Goal: Find specific page/section: Find specific page/section

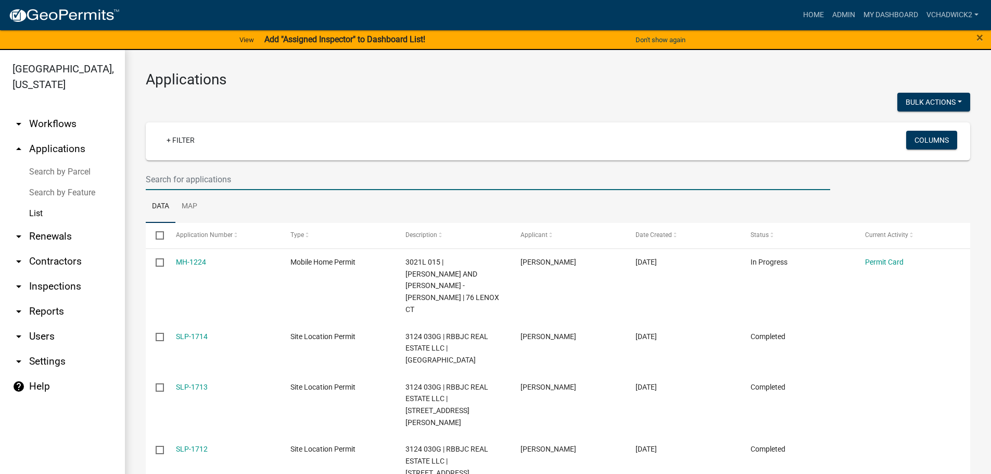
click at [202, 180] on input "text" at bounding box center [488, 179] width 685 height 21
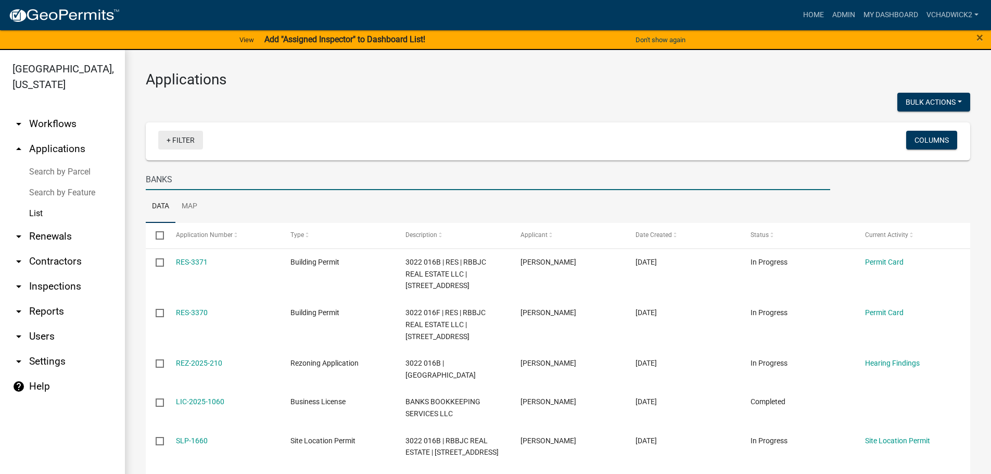
type input "BANKS"
click at [176, 138] on link "+ Filter" at bounding box center [180, 140] width 45 height 19
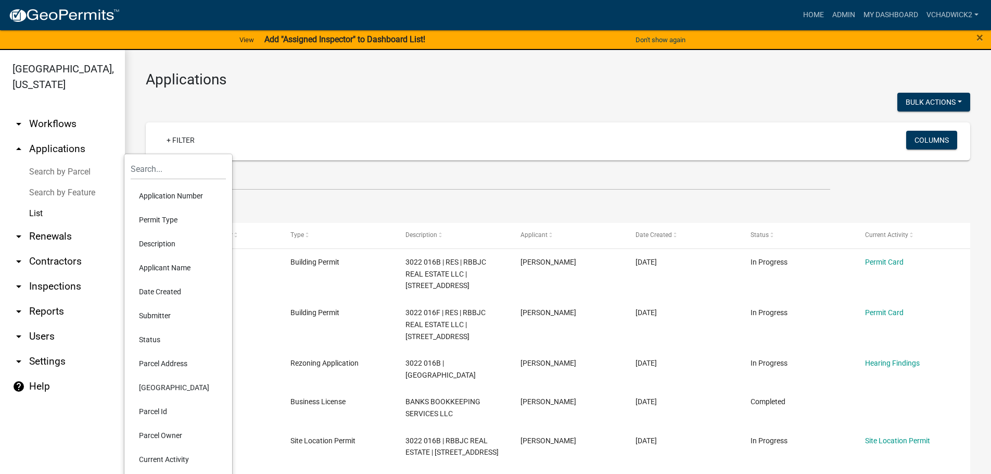
click at [150, 217] on li "Permit Type" at bounding box center [178, 220] width 95 height 24
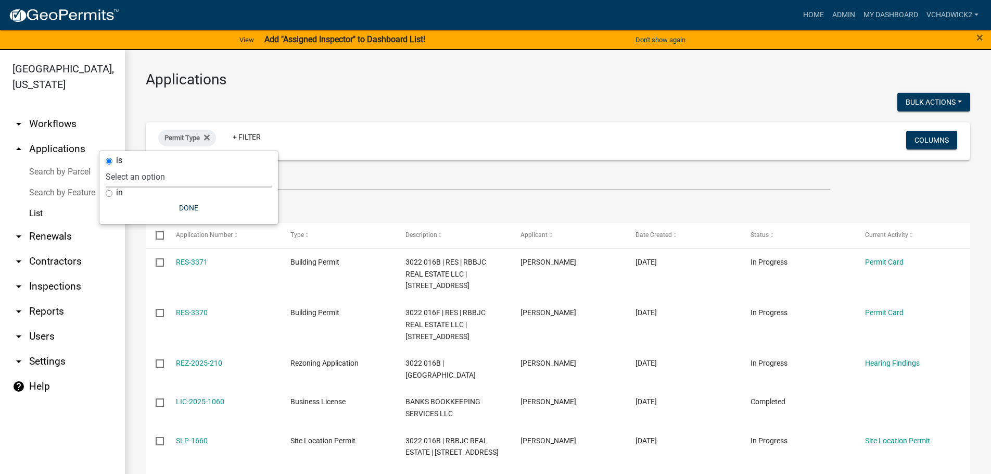
click at [106, 166] on select "Select an option 911 Address Inquiry & Resolution Work Order Building Contracto…" at bounding box center [189, 176] width 166 height 21
select select "4dd3dfac-a6f0-4dcd-ac74-3a2c2e865aa0"
click option "Land Disturbance Permit" at bounding box center [0, 0] width 0 height 0
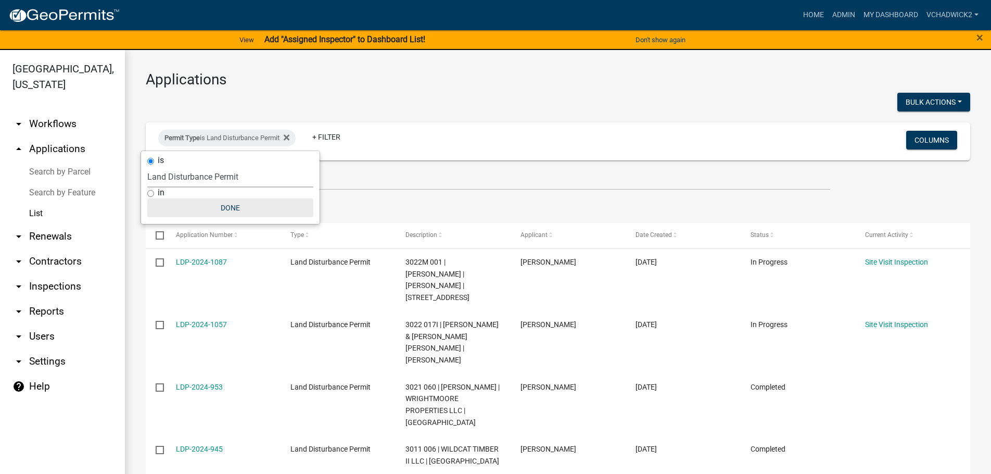
click at [230, 206] on button "Done" at bounding box center [230, 207] width 166 height 19
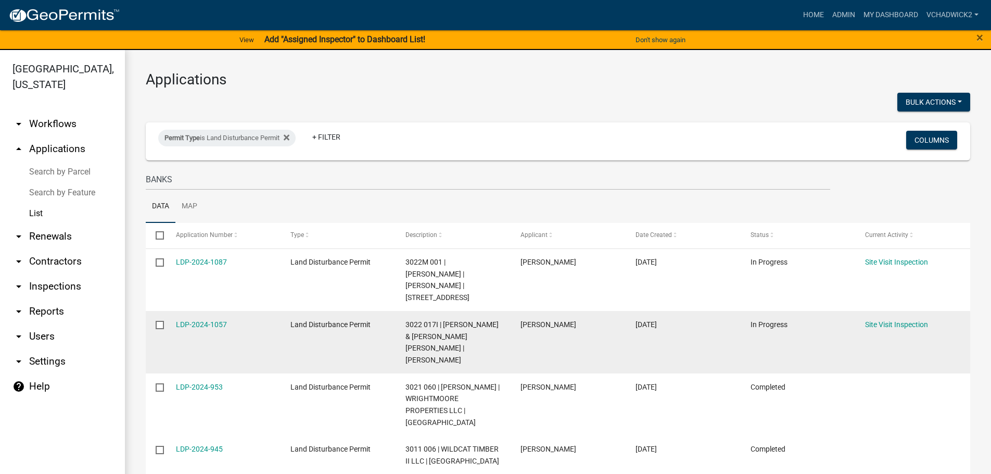
drag, startPoint x: 581, startPoint y: 313, endPoint x: 521, endPoint y: 312, distance: 59.9
click at [521, 319] on div "ELADIA D LOARCA" at bounding box center [568, 325] width 95 height 12
copy span "ELADIA D LOARCA"
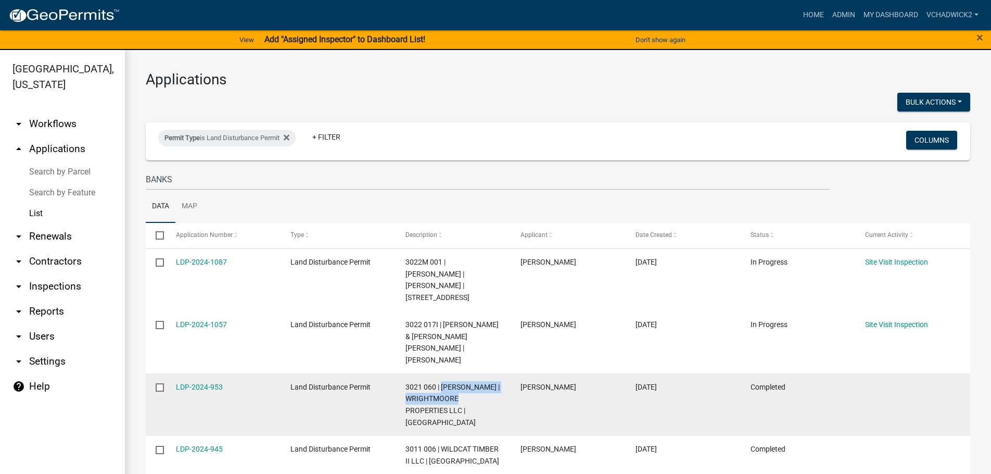
drag, startPoint x: 442, startPoint y: 363, endPoint x: 505, endPoint y: 373, distance: 63.4
click at [505, 373] on datatable-body-cell "3021 060 | CODY W ALLEN | WRIGHTMOORE PROPERTIES LLC | BANKS RD" at bounding box center [453, 404] width 115 height 62
copy span "CODY W ALLEN | WRIGHTMOORE"
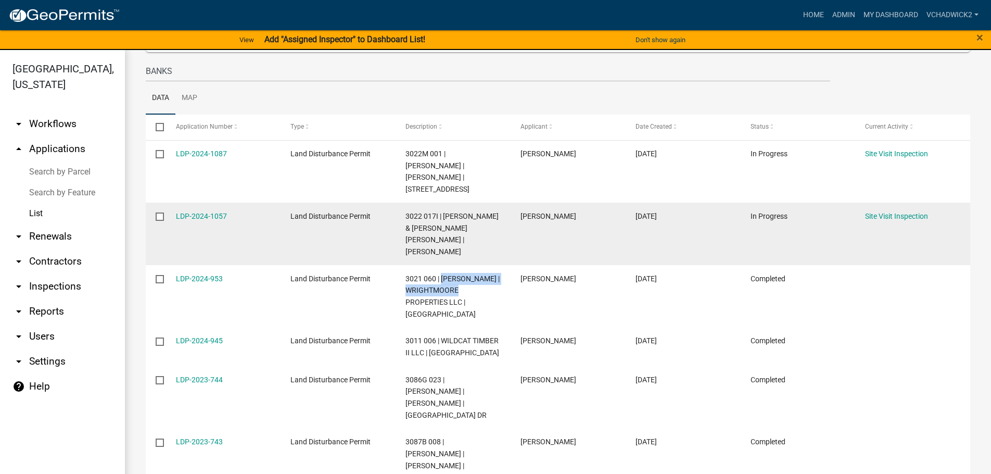
scroll to position [178, 0]
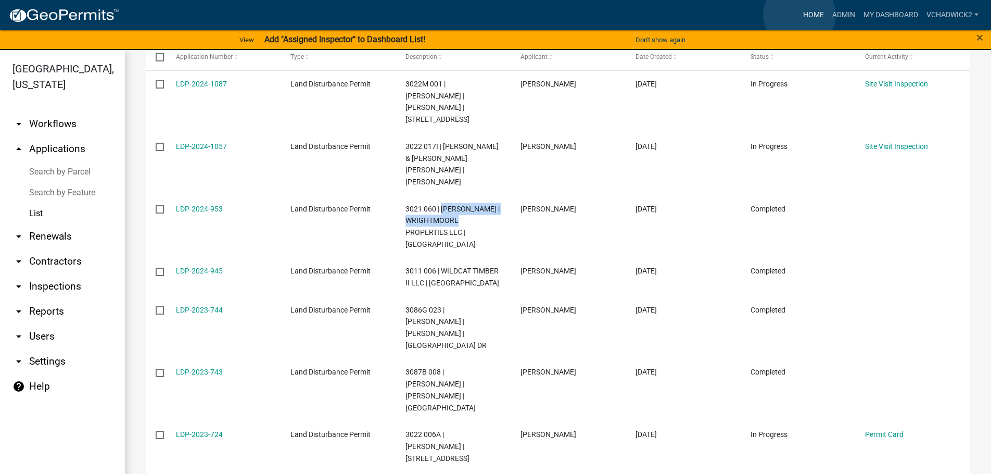
click at [800, 15] on link "Home" at bounding box center [813, 15] width 29 height 20
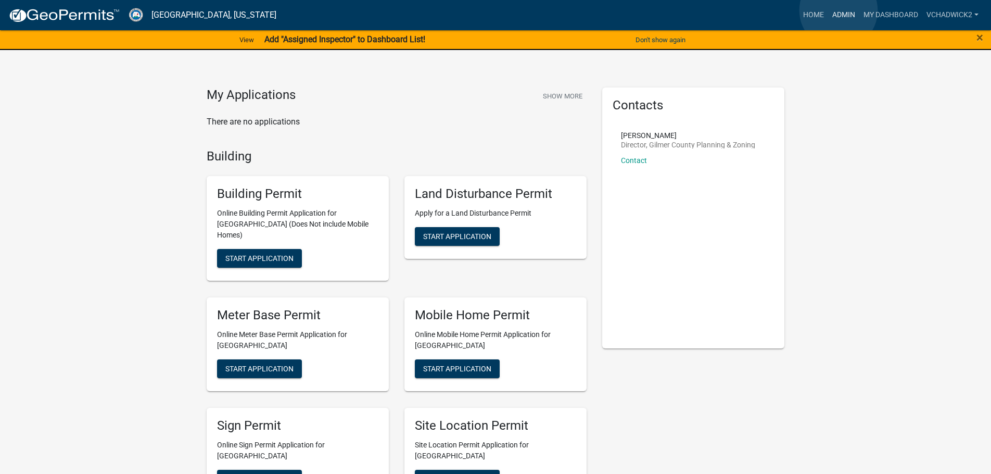
click at [839, 10] on link "Admin" at bounding box center [844, 15] width 31 height 20
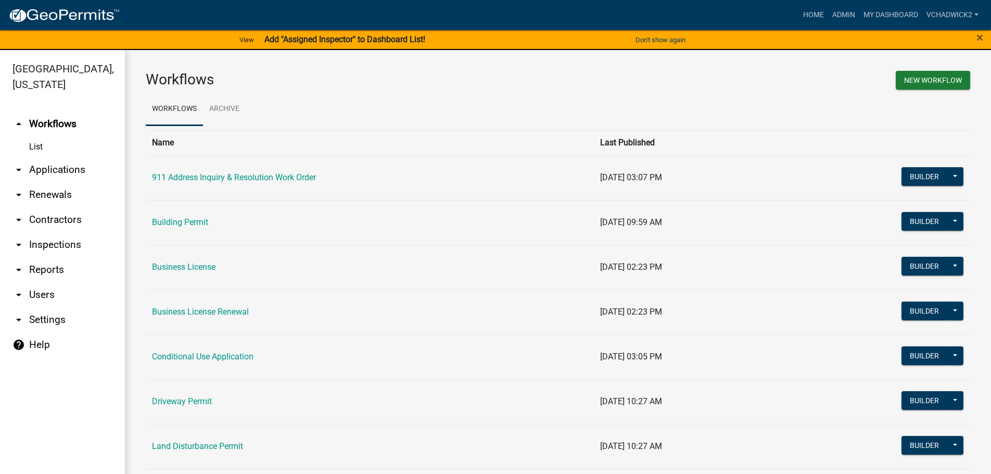
drag, startPoint x: 51, startPoint y: 169, endPoint x: 8, endPoint y: 193, distance: 49.4
click at [51, 169] on link "arrow_drop_down Applications" at bounding box center [62, 169] width 125 height 25
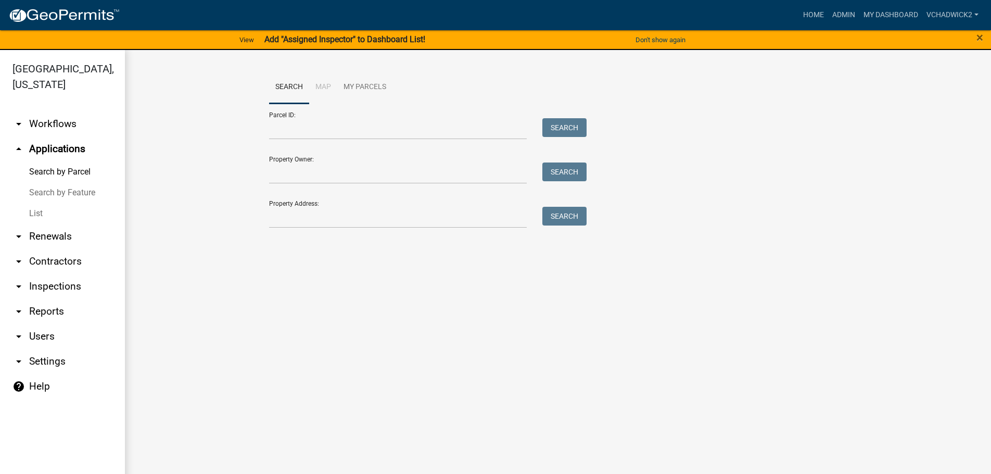
click at [35, 211] on link "List" at bounding box center [62, 213] width 125 height 21
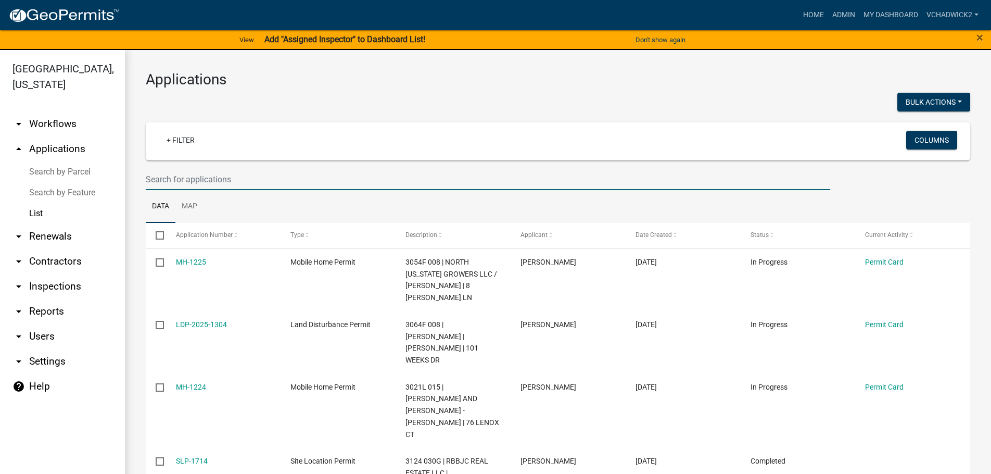
click at [181, 175] on input "text" at bounding box center [488, 179] width 685 height 21
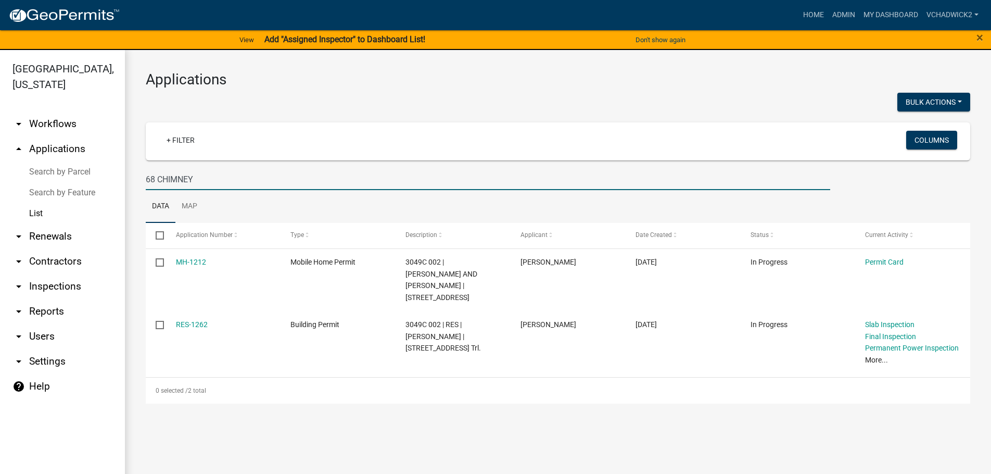
drag, startPoint x: 203, startPoint y: 178, endPoint x: -4, endPoint y: 152, distance: 208.9
click at [146, 169] on input "68 CHIMNEY" at bounding box center [488, 179] width 685 height 21
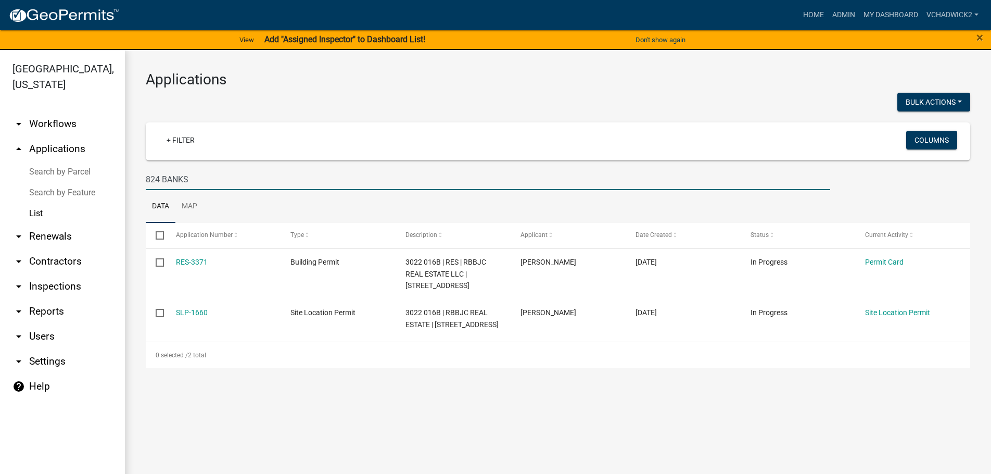
type input "824 BANKS"
drag, startPoint x: 213, startPoint y: 180, endPoint x: -4, endPoint y: 182, distance: 217.2
click at [146, 182] on input "824 BANKS" at bounding box center [488, 179] width 685 height 21
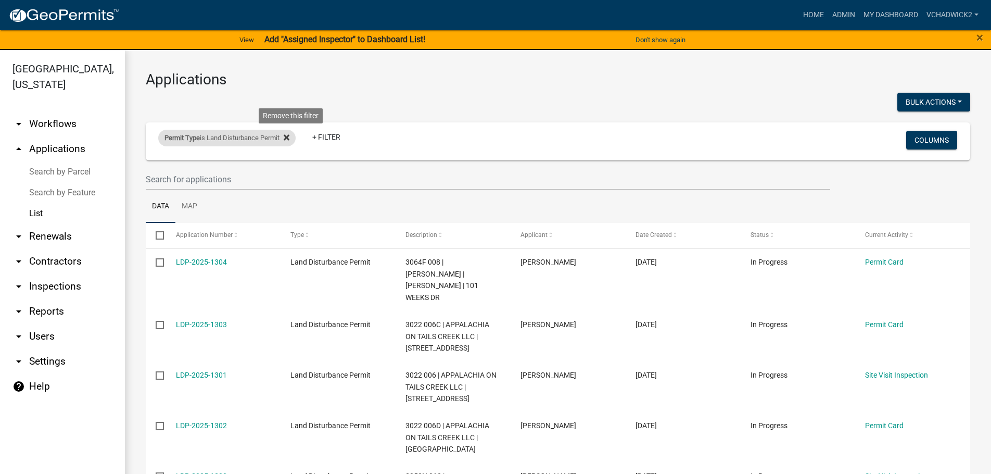
click at [290, 140] on icon at bounding box center [287, 137] width 6 height 8
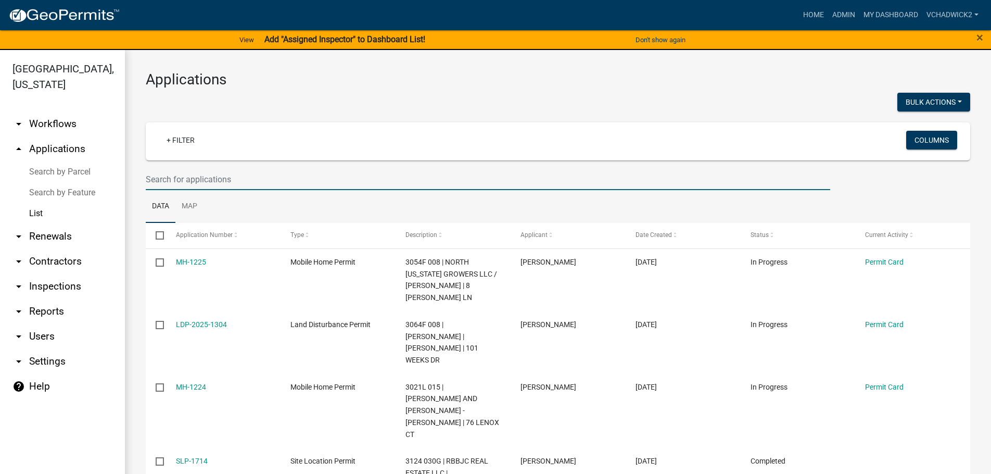
click at [148, 181] on input "text" at bounding box center [488, 179] width 685 height 21
paste input "[PERSON_NAME]"
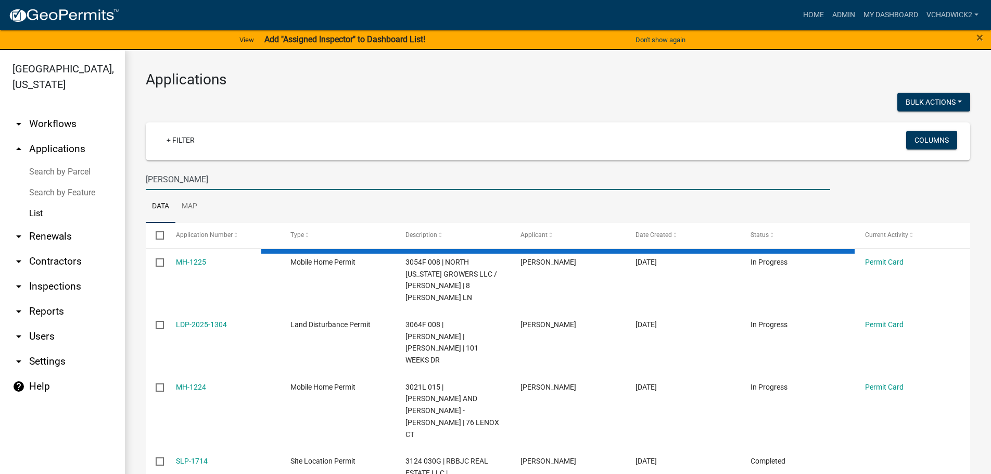
drag, startPoint x: 184, startPoint y: 178, endPoint x: 216, endPoint y: 180, distance: 31.3
click at [184, 178] on input "ELADIA D LOARCA" at bounding box center [488, 179] width 685 height 21
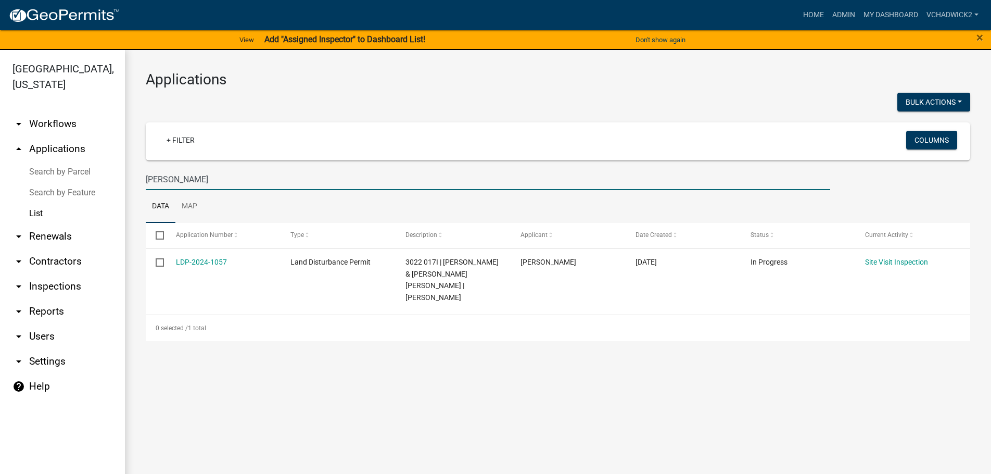
type input "ELADIA D LOARCA"
drag, startPoint x: 234, startPoint y: 174, endPoint x: 16, endPoint y: 169, distance: 218.8
click at [146, 169] on input "ELADIA D LOARCA" at bounding box center [488, 179] width 685 height 21
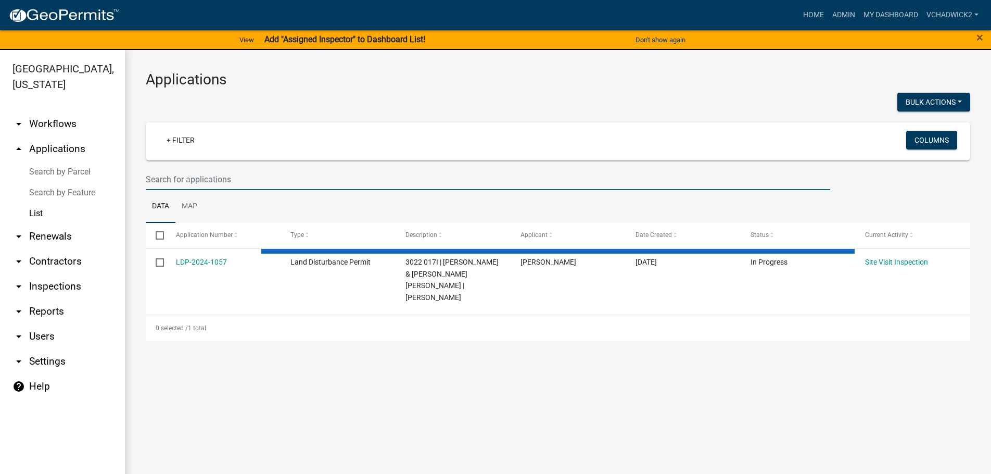
click at [170, 176] on input "text" at bounding box center [488, 179] width 685 height 21
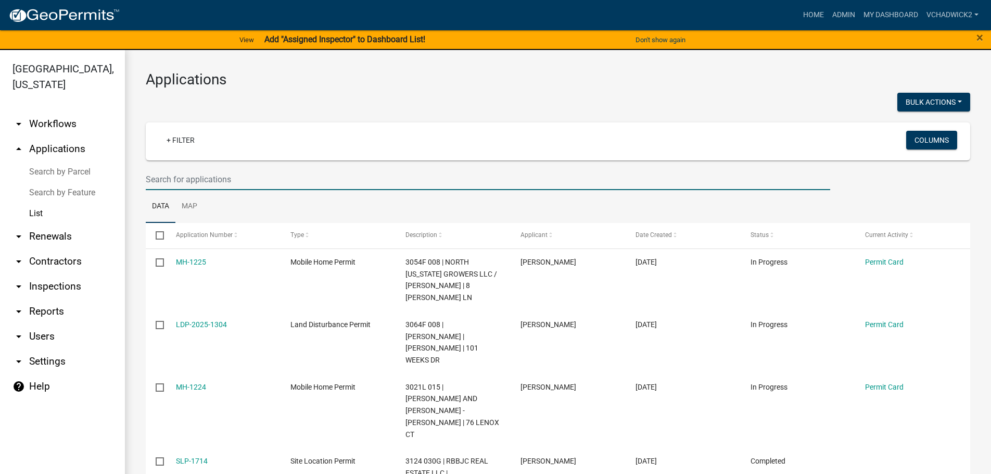
paste input "CODY W ALLEN | WRIGHTMOORE"
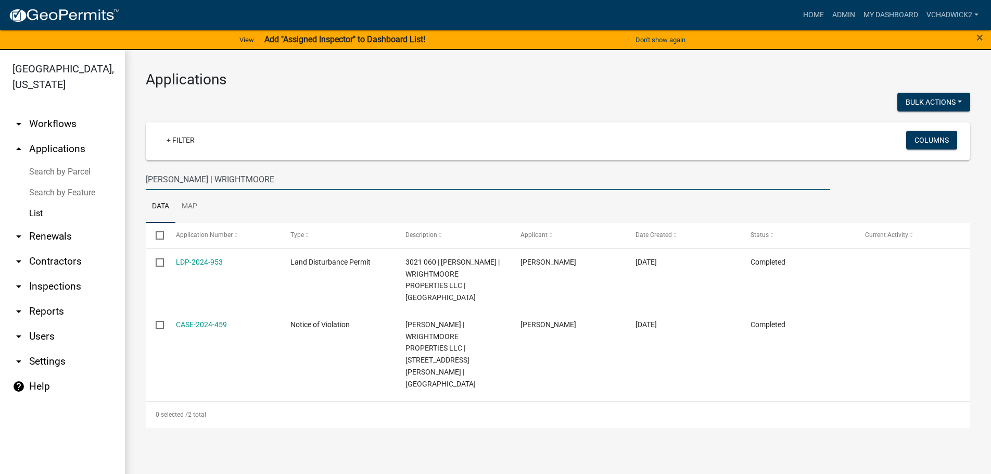
type input "CODY W ALLEN | WRIGHTMOORE"
